Goal: Task Accomplishment & Management: Complete application form

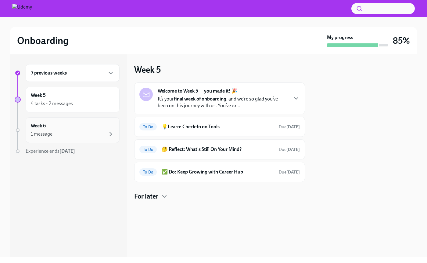
click at [74, 137] on div "1 message" at bounding box center [73, 133] width 84 height 7
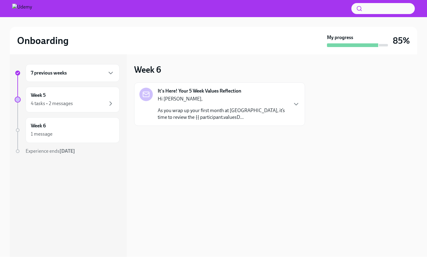
click at [201, 117] on p "As you wrap up your first month at [GEOGRAPHIC_DATA], it’s time to review the {…" at bounding box center [223, 113] width 130 height 13
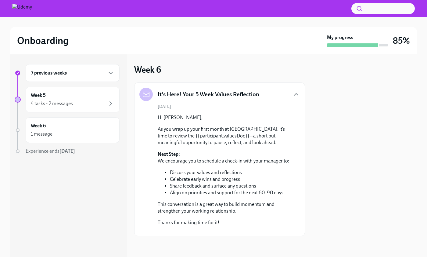
scroll to position [31, 0]
click at [61, 97] on div "Week 5 4 tasks • 2 messages" at bounding box center [73, 99] width 84 height 15
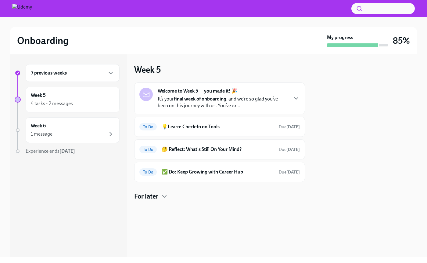
click at [226, 99] on strong "final week of onboarding" at bounding box center [200, 99] width 52 height 6
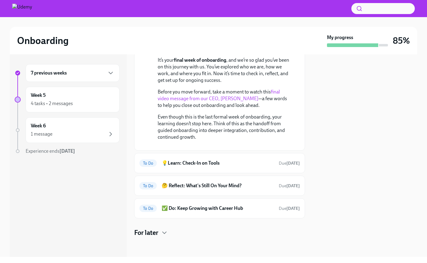
scroll to position [101, 0]
click at [199, 163] on h6 "💡Learn: Check-In on Tools" at bounding box center [218, 163] width 112 height 7
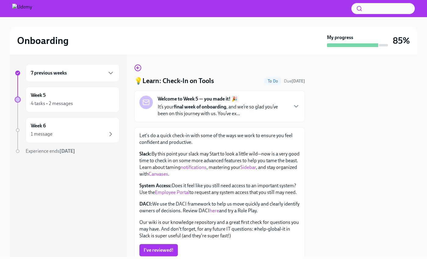
scroll to position [44, 0]
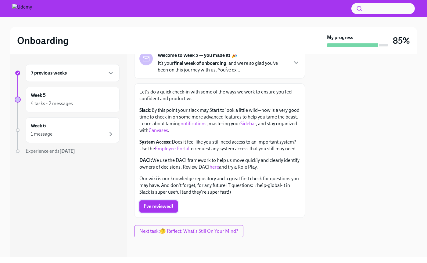
click at [159, 206] on span "I've reviewed!" at bounding box center [159, 206] width 30 height 6
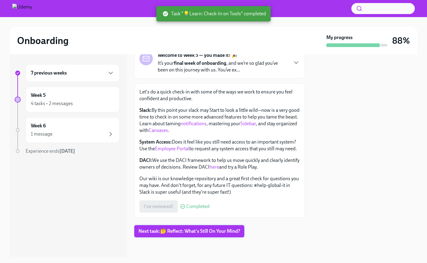
click at [158, 233] on span "Next task : 🤔 Reflect: What's Still On Your Mind?" at bounding box center [189, 231] width 102 height 6
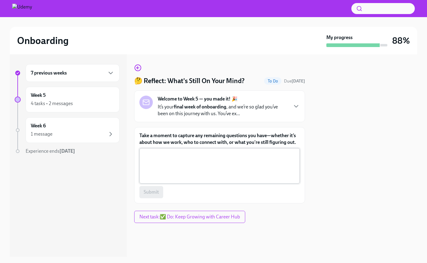
click at [177, 171] on textarea "Take a moment to capture any remaining questions you have—whether it’s about ho…" at bounding box center [219, 165] width 153 height 29
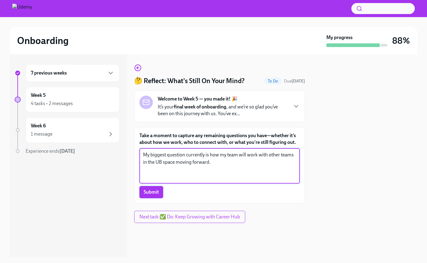
type textarea "My biggest question currently is how my team will work with other teams in the …"
click at [145, 192] on span "Submit" at bounding box center [151, 192] width 15 height 6
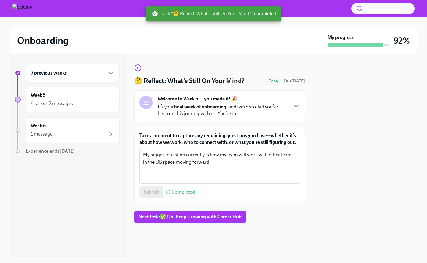
click at [181, 221] on button "Next task : ✅ Do: Keep Growing with Career Hub" at bounding box center [190, 216] width 112 height 12
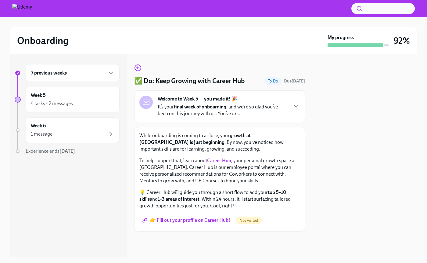
click at [220, 162] on strong "Career Hub" at bounding box center [219, 160] width 24 height 6
click at [213, 221] on span "👉 Fill out your profile on Career Hub!" at bounding box center [187, 220] width 87 height 6
click at [137, 68] on icon "button" at bounding box center [138, 68] width 2 height 0
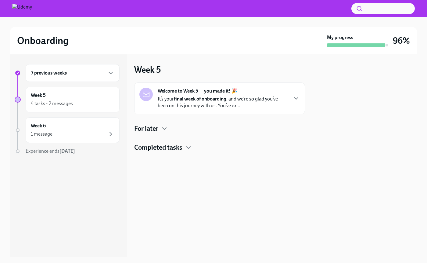
click at [152, 127] on h4 "For later" at bounding box center [146, 128] width 24 height 9
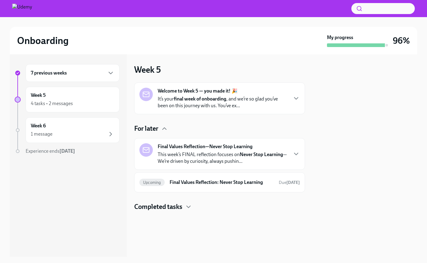
click at [188, 149] on strong "Final Values Reflection—Never Stop Learning" at bounding box center [205, 146] width 95 height 7
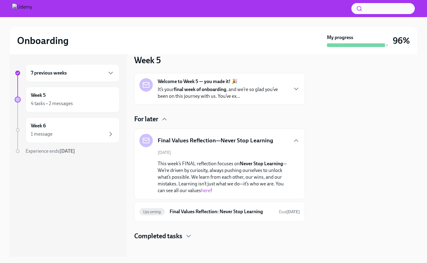
scroll to position [13, 0]
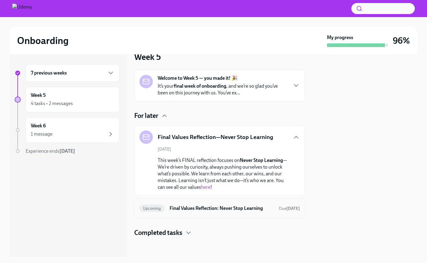
click at [204, 207] on h6 "Final Values Reflection: Never Stop Learning" at bounding box center [222, 208] width 104 height 7
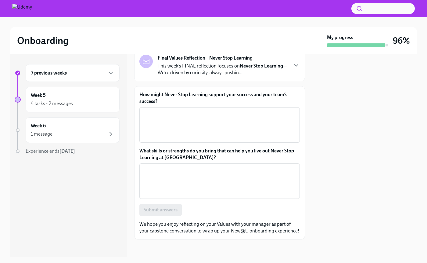
scroll to position [51, 0]
